Goal: Task Accomplishment & Management: Manage account settings

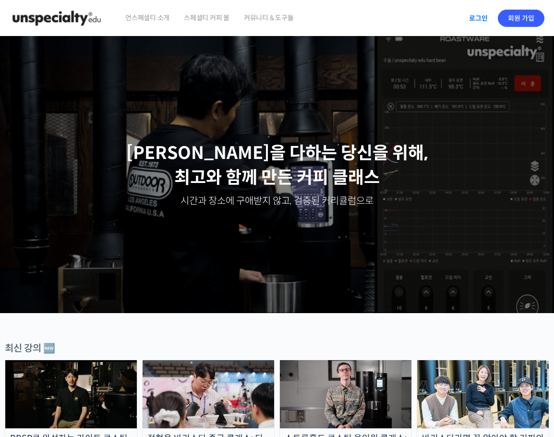
click at [484, 18] on link "로그인" at bounding box center [478, 18] width 30 height 22
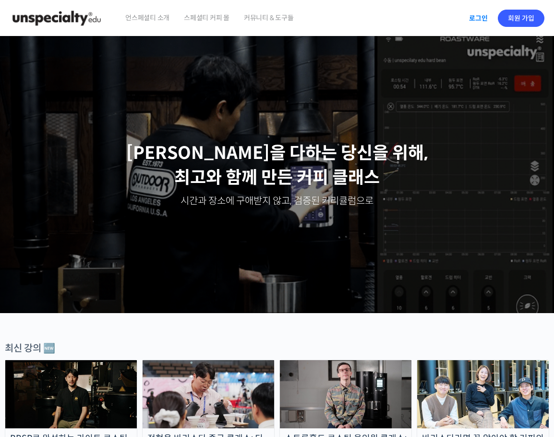
click at [480, 16] on link "로그인" at bounding box center [478, 18] width 30 height 22
